Goal: Transaction & Acquisition: Obtain resource

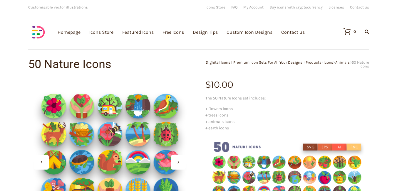
click at [78, 8] on span "Customisable vector illustrations" at bounding box center [58, 7] width 60 height 4
click at [100, 7] on div "Download full vector icon packs Customisable vector illustrations We provide hi…" at bounding box center [113, 7] width 170 height 9
drag, startPoint x: 368, startPoint y: 31, endPoint x: 373, endPoint y: 32, distance: 5.3
click at [373, 32] on div "Download full vector icon packs Customisable vector illustrations We provide hi…" at bounding box center [198, 29] width 352 height 58
click at [366, 33] on icon at bounding box center [366, 31] width 4 height 5
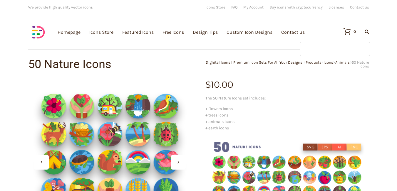
click at [340, 52] on input "text" at bounding box center [334, 49] width 70 height 15
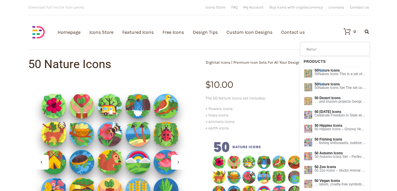
type input "Nature"
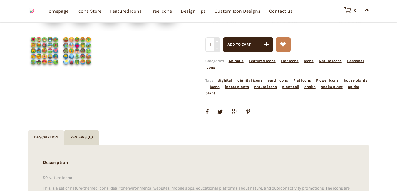
scroll to position [117, 0]
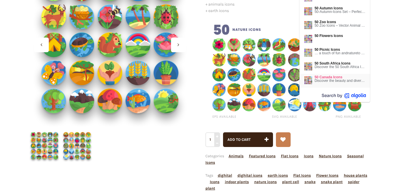
click at [326, 78] on span "50 Canada Icons" at bounding box center [339, 77] width 51 height 4
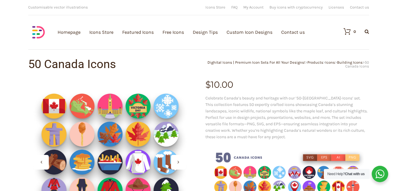
click at [368, 32] on icon at bounding box center [366, 31] width 4 height 5
click at [348, 47] on input "text" at bounding box center [334, 49] width 70 height 15
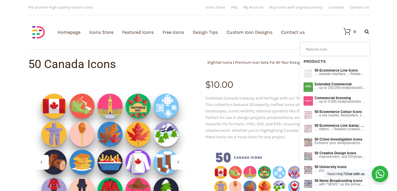
type input "Nature icon"
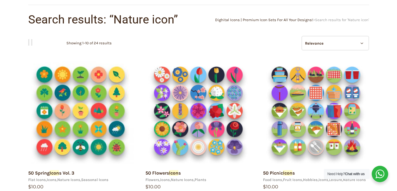
scroll to position [59, 0]
